Goal: Find specific page/section: Find specific page/section

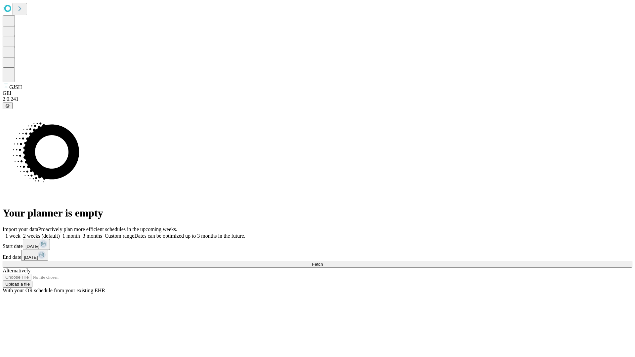
click at [323, 262] on span "Fetch" at bounding box center [317, 264] width 11 height 5
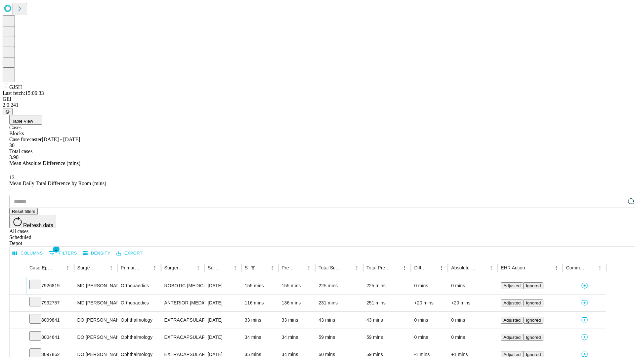
click at [39, 281] on icon at bounding box center [35, 284] width 7 height 7
